Goal: Task Accomplishment & Management: Use online tool/utility

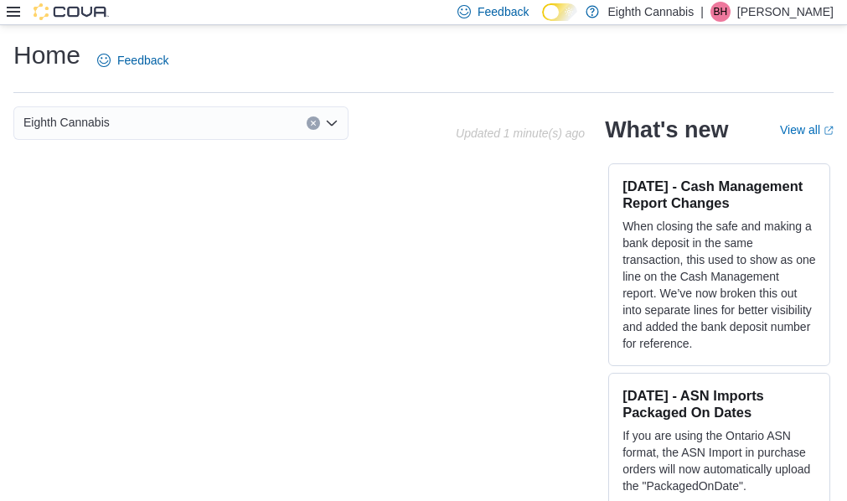
click at [16, 18] on icon at bounding box center [13, 11] width 13 height 13
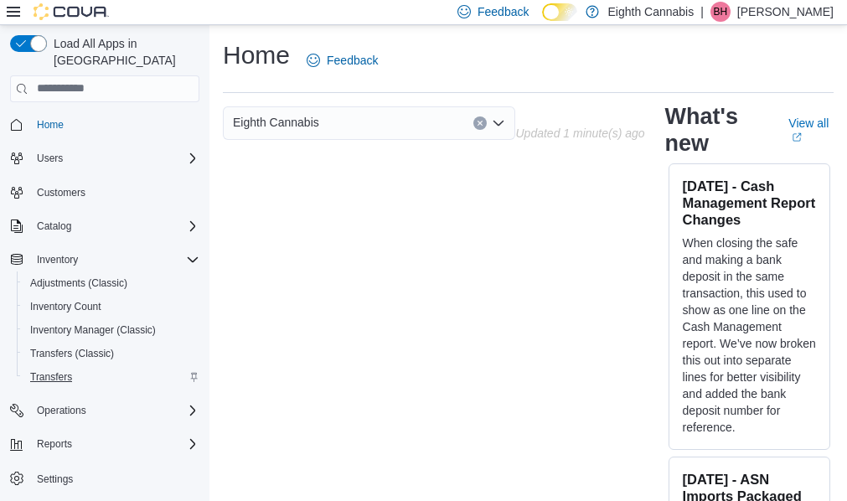
click at [47, 370] on span "Transfers" at bounding box center [51, 376] width 42 height 13
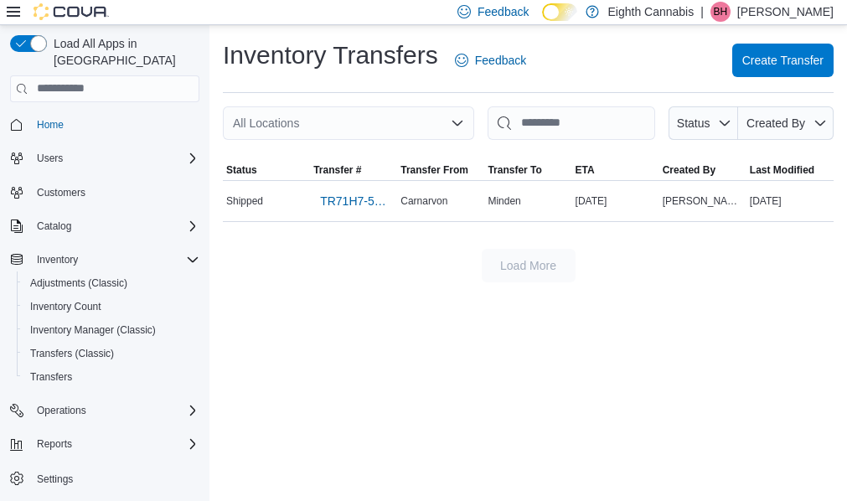
click at [14, 13] on icon at bounding box center [13, 12] width 13 height 10
